Goal: Navigation & Orientation: Find specific page/section

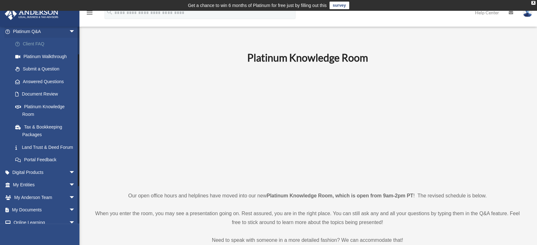
scroll to position [70, 0]
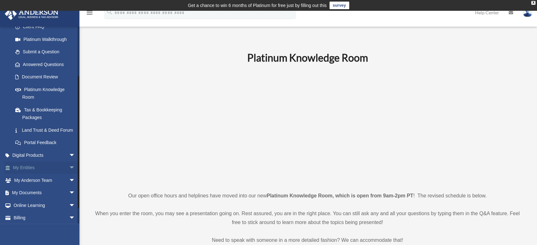
click at [35, 174] on link "My Entities arrow_drop_down" at bounding box center [44, 168] width 80 height 13
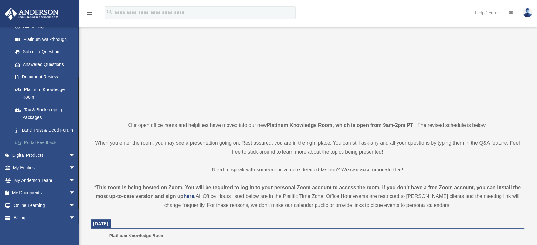
scroll to position [92, 0]
